Goal: Task Accomplishment & Management: Use online tool/utility

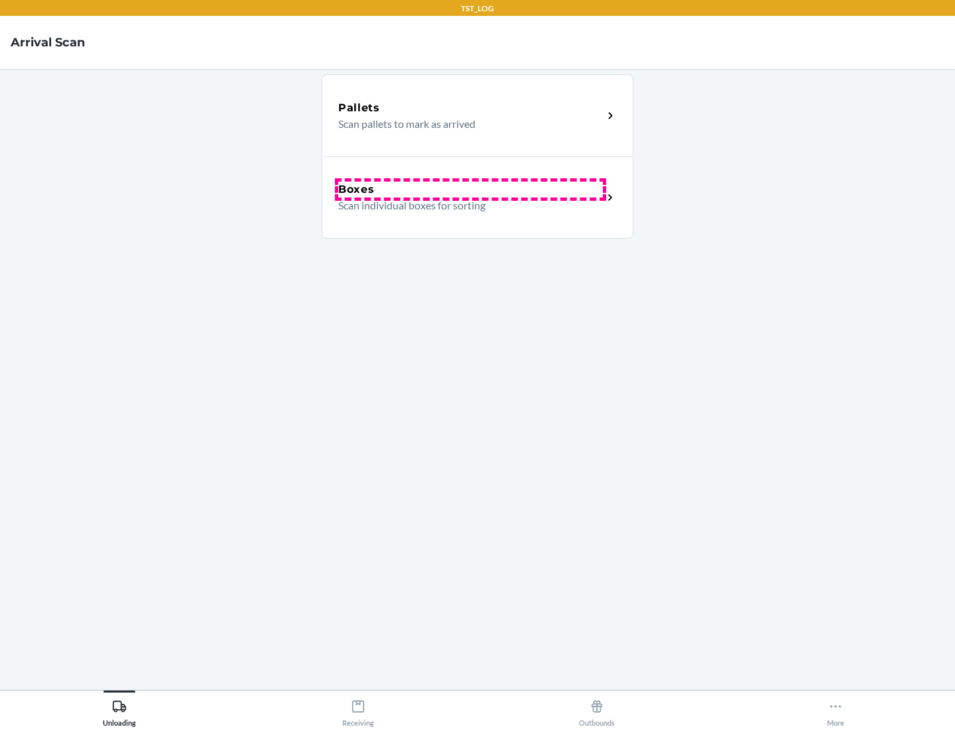
click at [470, 190] on div "Boxes" at bounding box center [470, 190] width 265 height 16
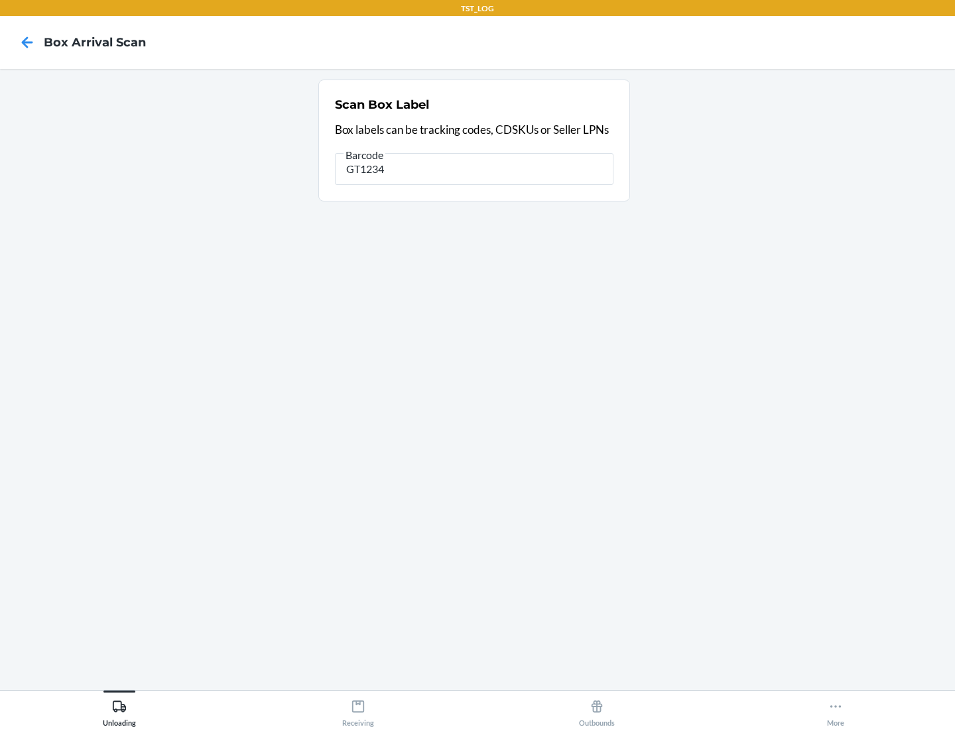
type input "GT1234"
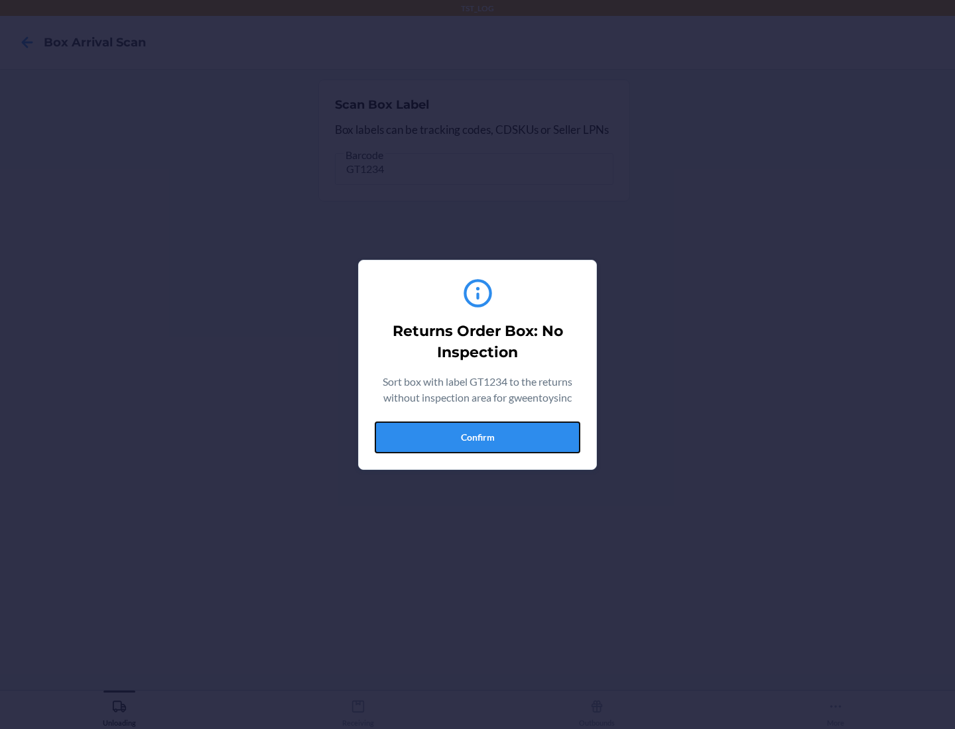
click at [477, 437] on button "Confirm" at bounding box center [478, 438] width 206 height 32
